Goal: Task Accomplishment & Management: Manage account settings

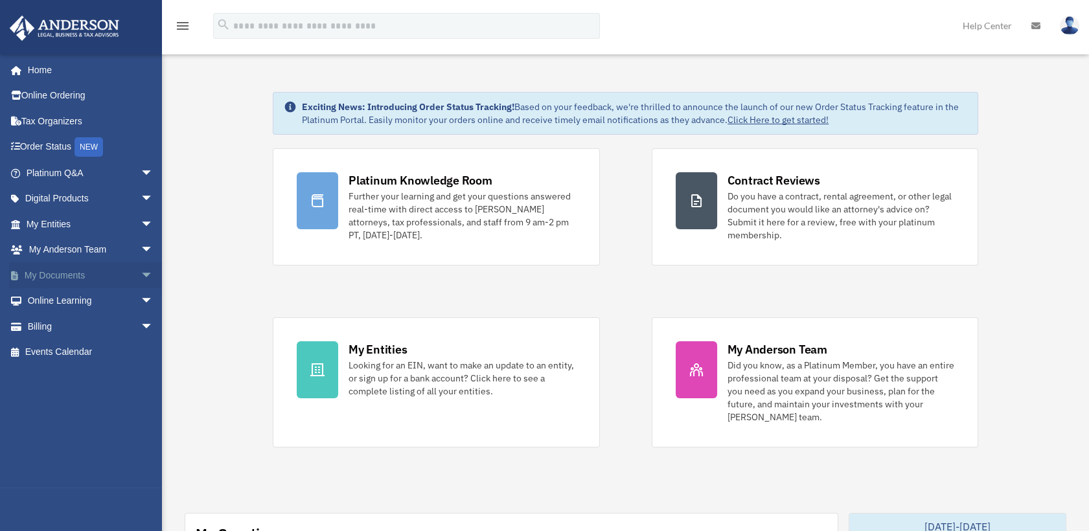
click at [58, 277] on link "My Documents arrow_drop_down" at bounding box center [91, 275] width 164 height 26
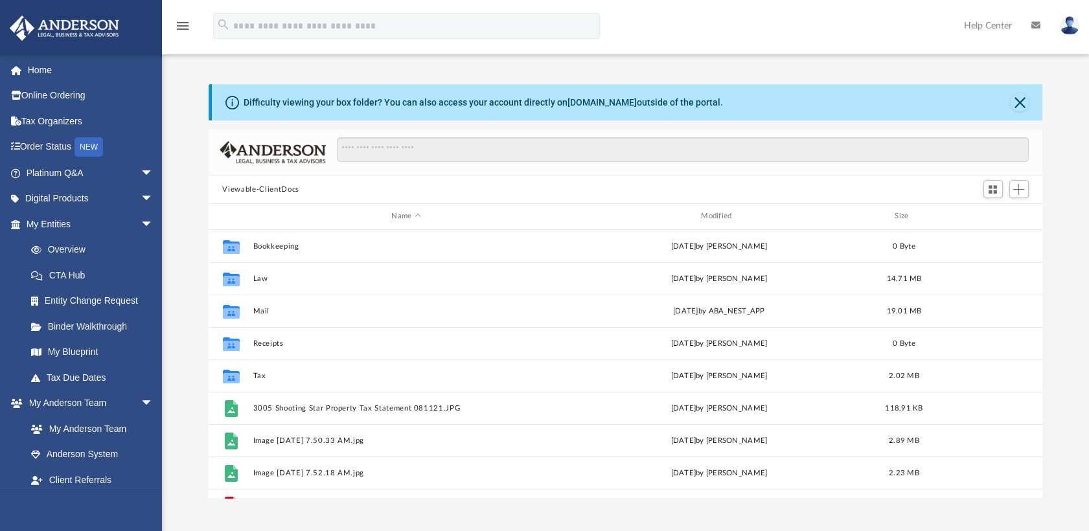
scroll to position [283, 824]
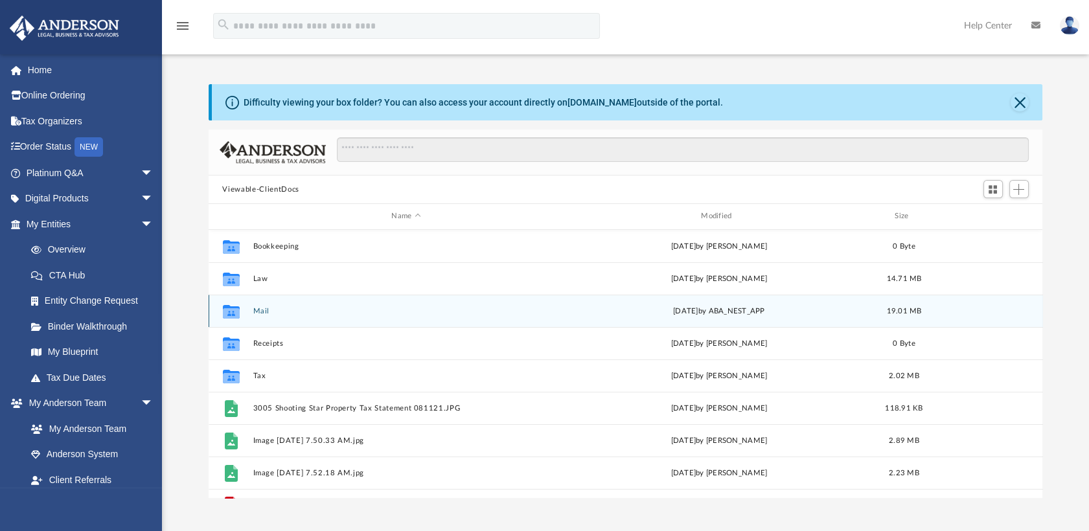
click at [236, 312] on icon "grid" at bounding box center [230, 313] width 17 height 10
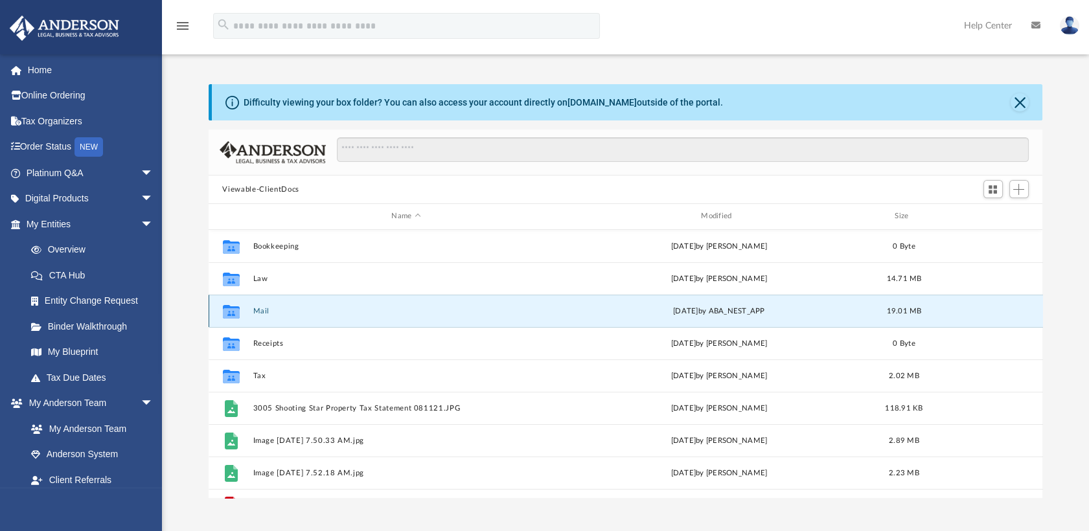
click at [236, 312] on icon "grid" at bounding box center [230, 313] width 17 height 10
click at [233, 310] on icon "grid" at bounding box center [230, 313] width 17 height 10
click at [231, 310] on icon "grid" at bounding box center [230, 313] width 17 height 10
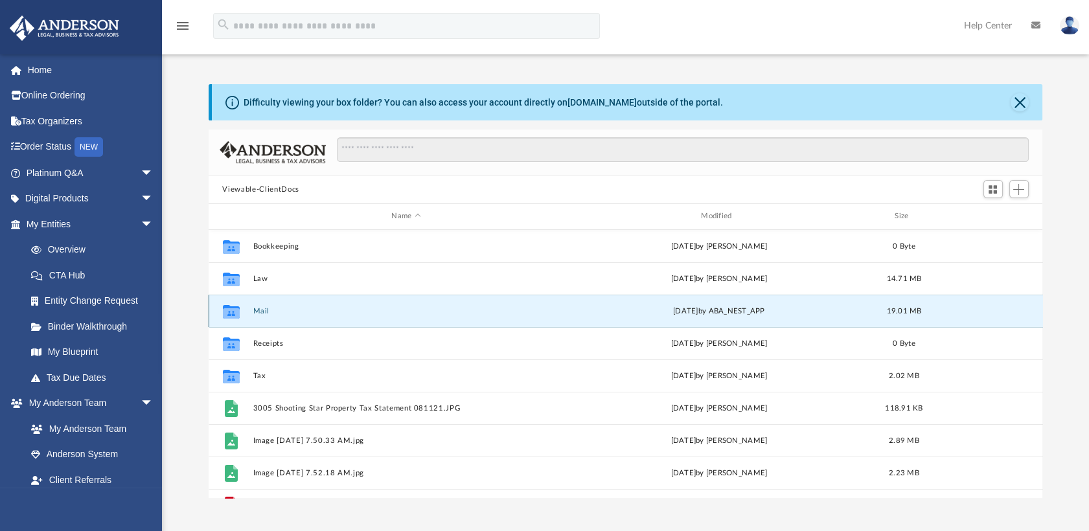
click at [229, 310] on icon "grid" at bounding box center [230, 313] width 17 height 10
click at [343, 309] on button "Mail" at bounding box center [406, 311] width 307 height 8
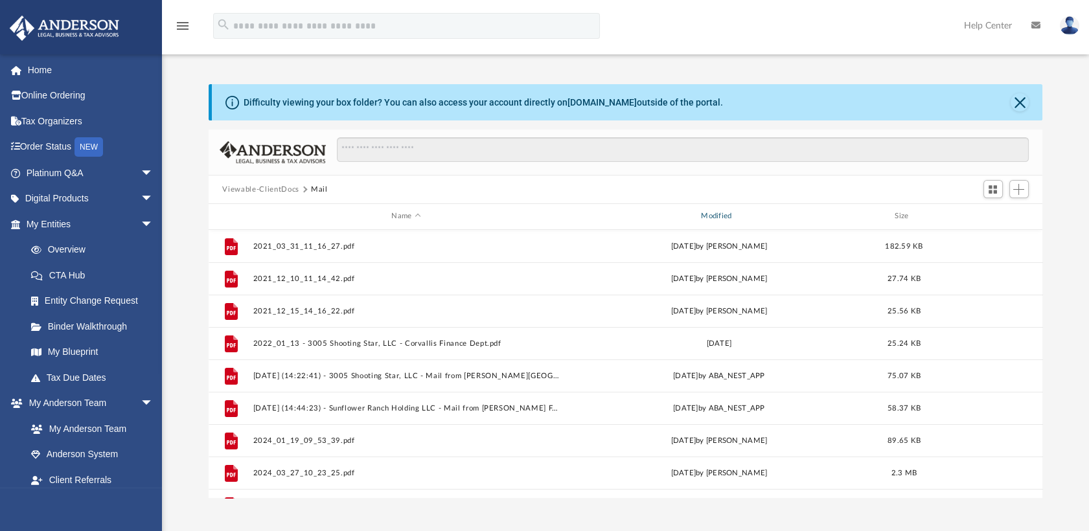
click at [720, 216] on div "Modified" at bounding box center [718, 217] width 307 height 12
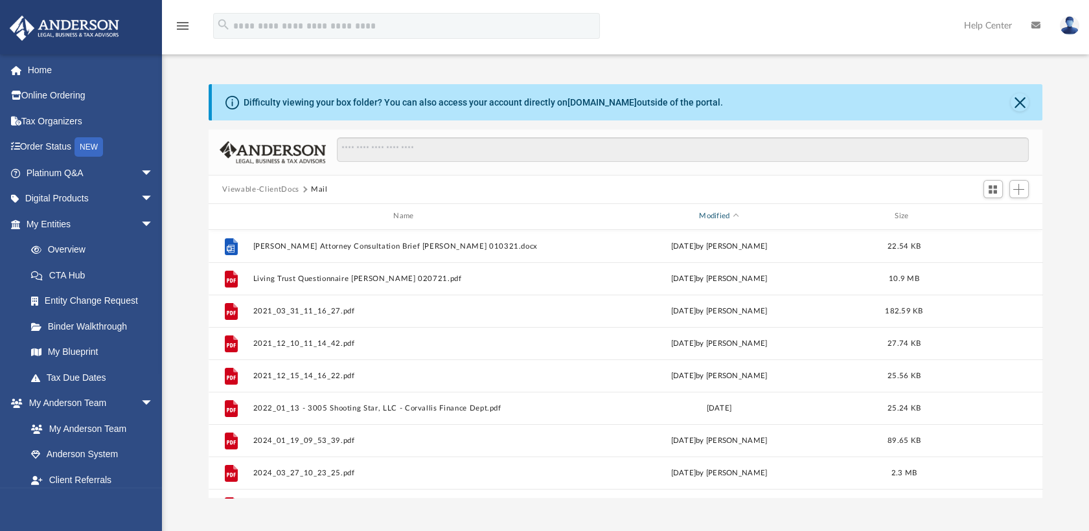
click at [720, 216] on div "Modified" at bounding box center [718, 217] width 307 height 12
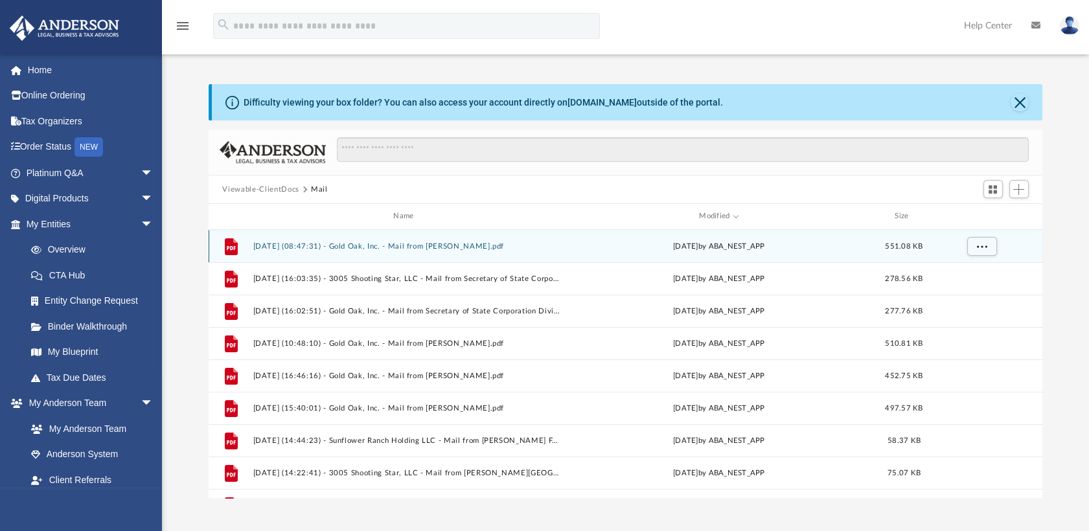
click at [235, 242] on icon "grid" at bounding box center [230, 246] width 13 height 17
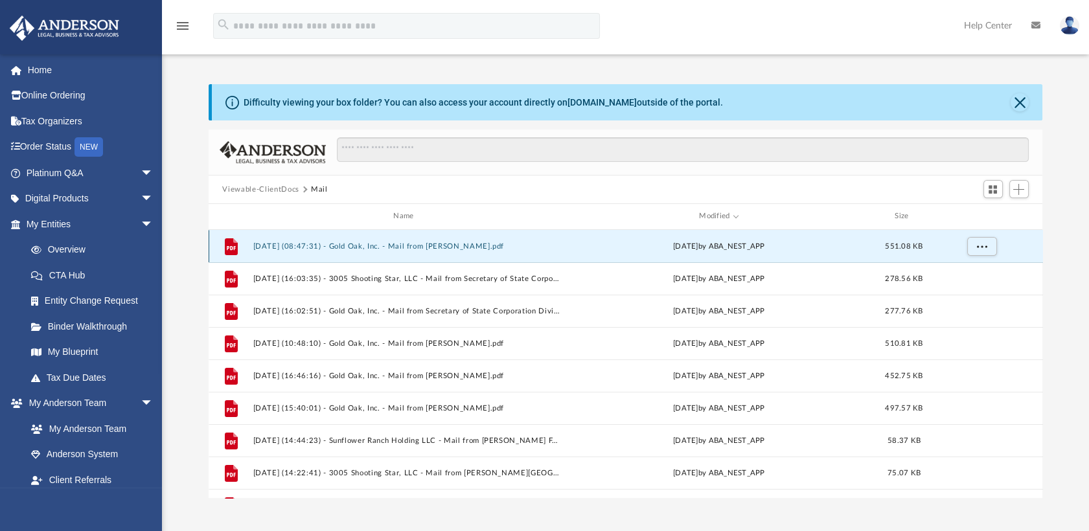
click at [235, 242] on icon "grid" at bounding box center [230, 246] width 13 height 17
click at [982, 246] on span "More options" at bounding box center [982, 245] width 10 height 7
click at [969, 276] on li "Preview" at bounding box center [970, 273] width 38 height 14
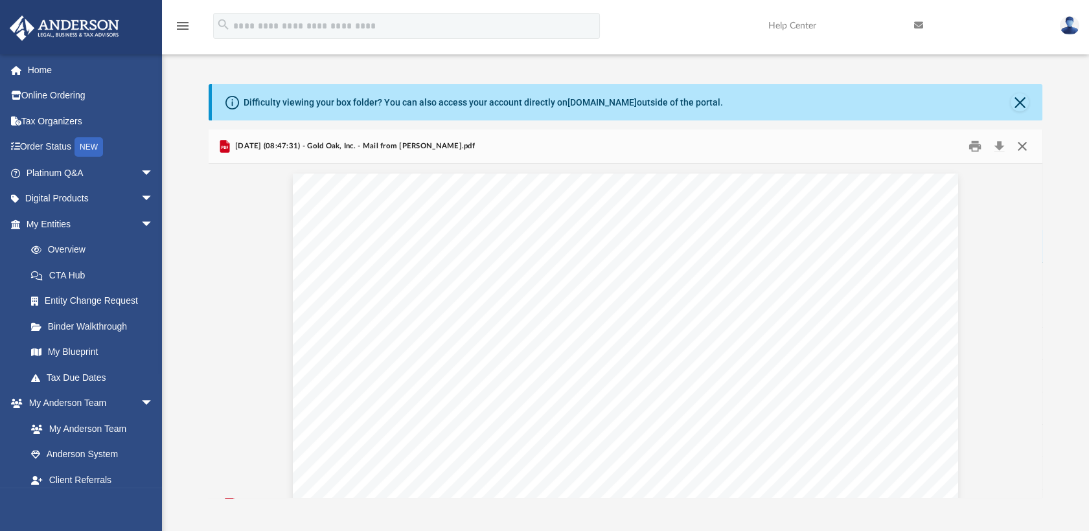
click at [1023, 145] on button "Close" at bounding box center [1022, 147] width 23 height 20
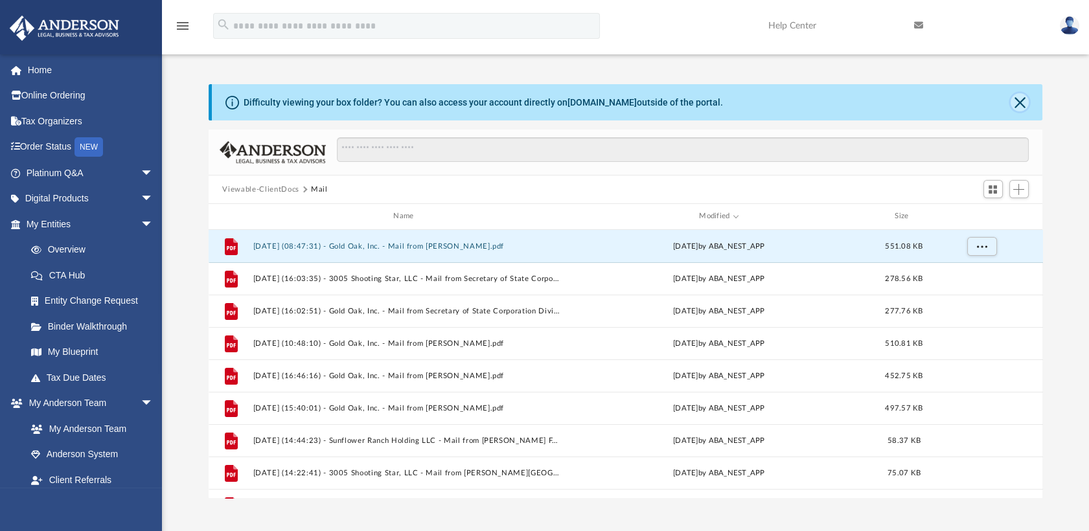
click at [1021, 100] on button "Close" at bounding box center [1020, 102] width 18 height 18
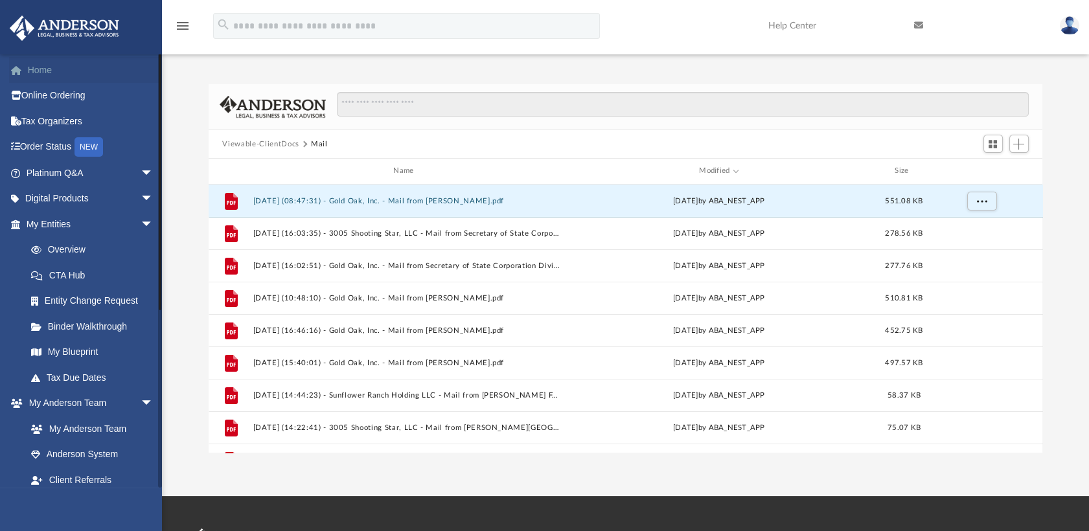
click at [58, 76] on link "Home" at bounding box center [91, 70] width 164 height 26
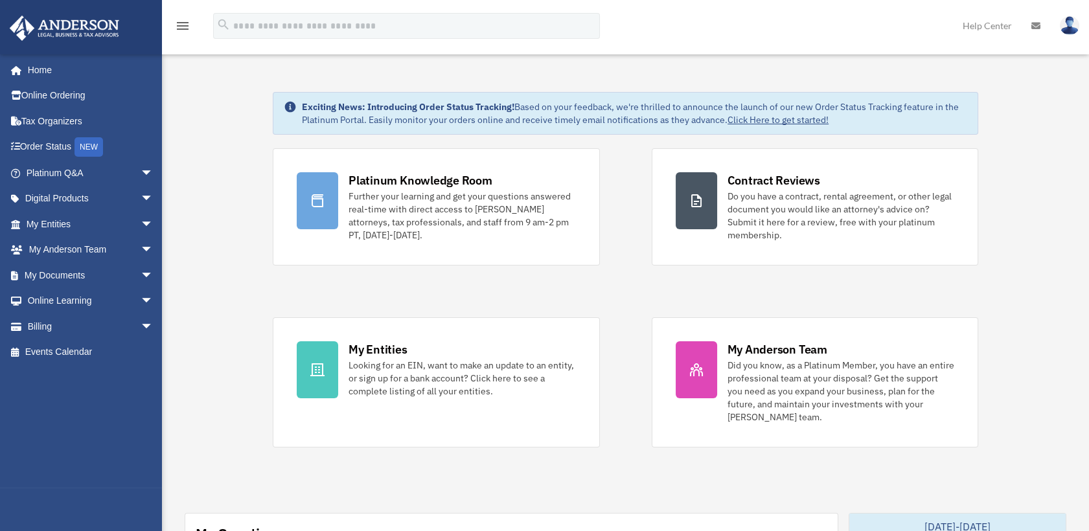
click at [1069, 29] on img at bounding box center [1069, 25] width 19 height 19
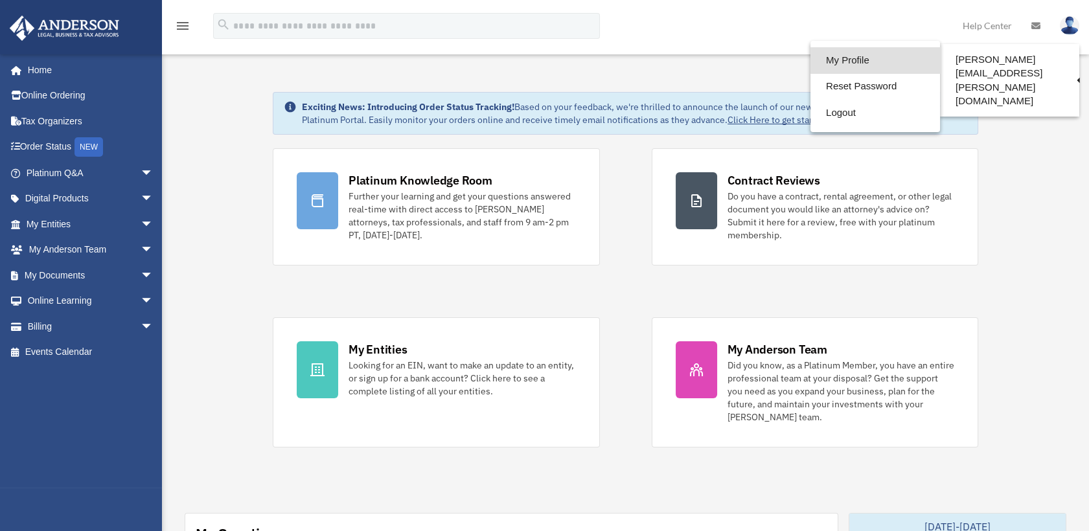
click at [824, 62] on link "My Profile" at bounding box center [876, 60] width 130 height 27
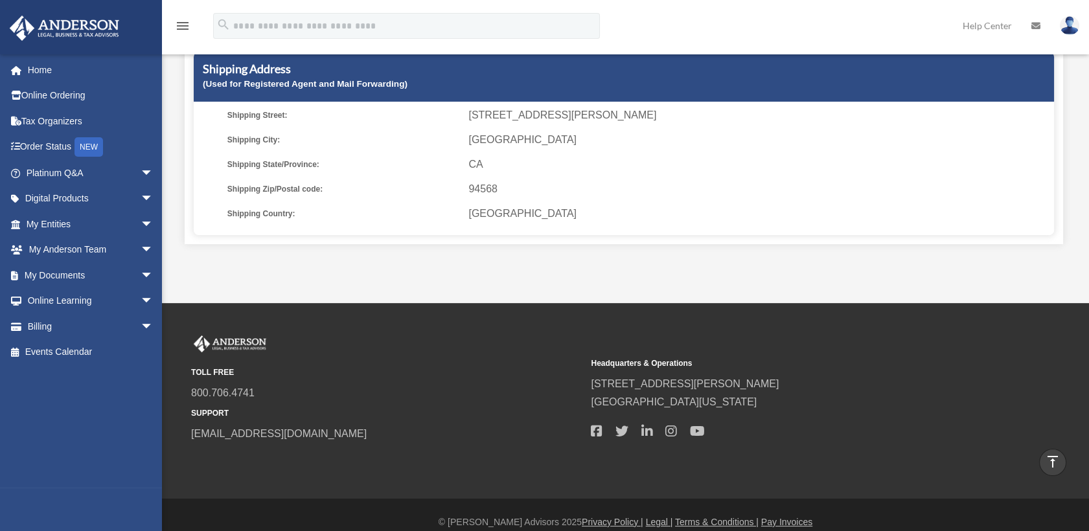
scroll to position [411, 0]
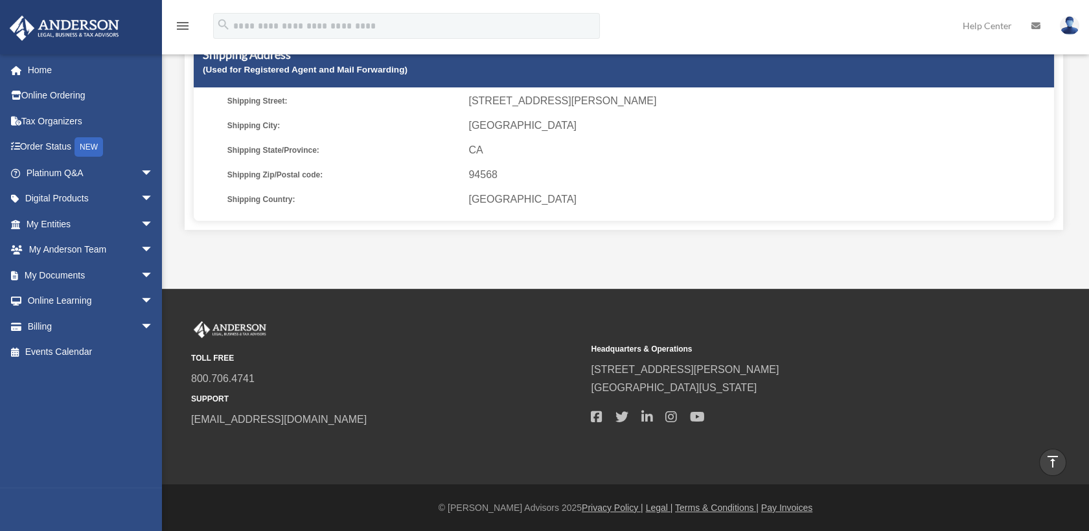
click at [1065, 25] on img at bounding box center [1069, 25] width 19 height 19
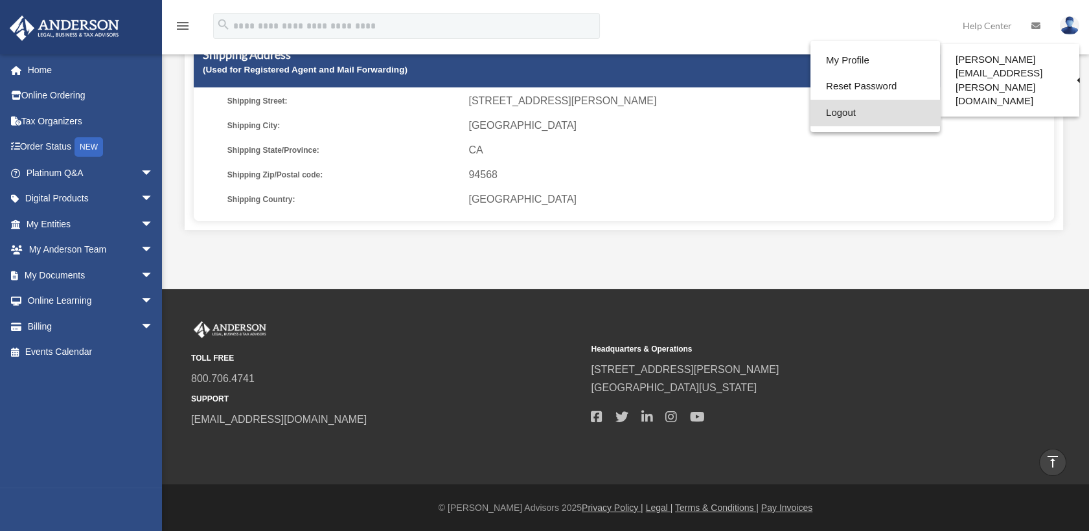
click at [829, 110] on link "Logout" at bounding box center [876, 113] width 130 height 27
